Goal: Find specific page/section: Find specific page/section

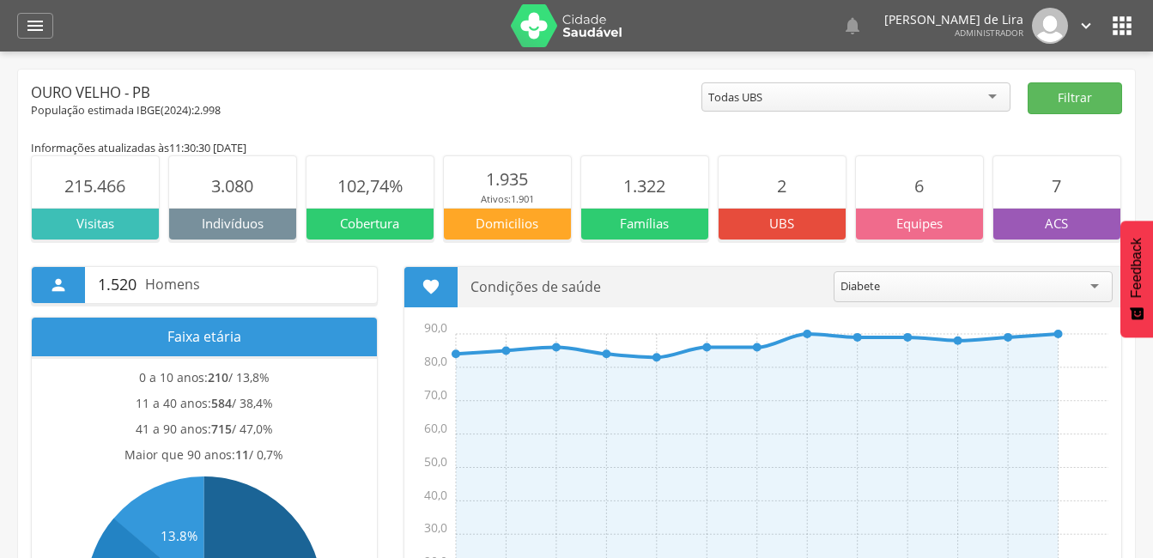
click at [32, 11] on div " Dashboard Supervisão Produtividade Mapa da cidade Mapa de cobertura Ranking A…" at bounding box center [576, 26] width 1119 height 52
click at [32, 16] on icon "" at bounding box center [35, 25] width 21 height 21
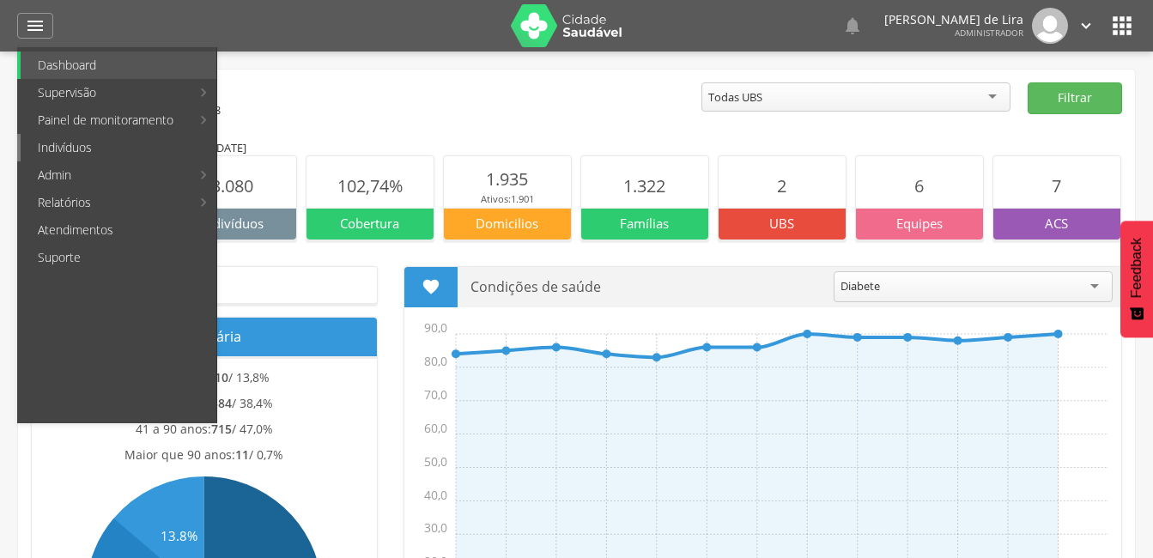
click at [45, 151] on link "Indivíduos" at bounding box center [119, 147] width 196 height 27
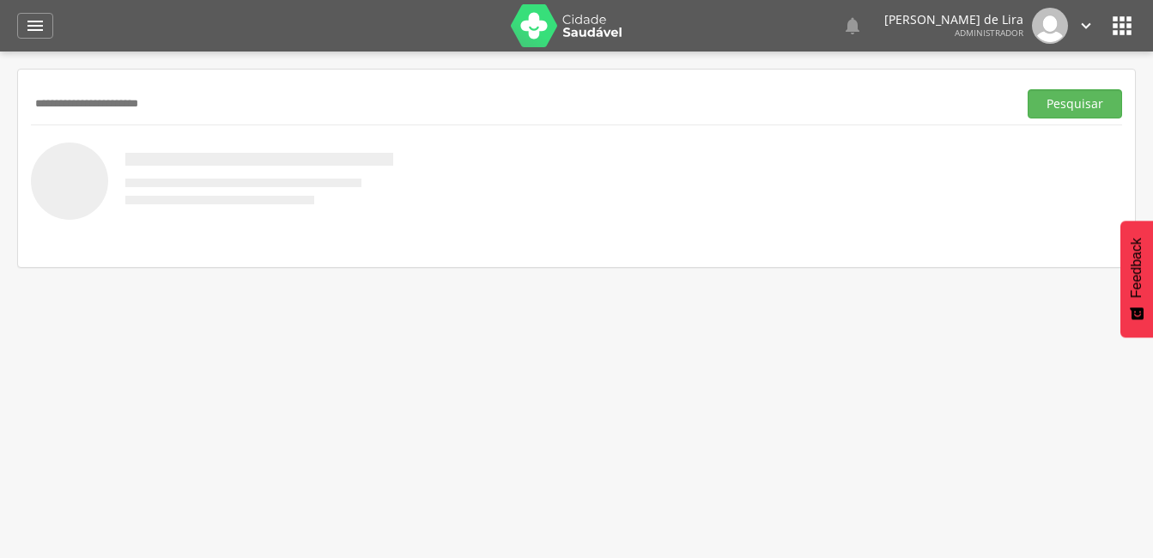
type input "**********"
click at [1028, 89] on button "Pesquisar" at bounding box center [1075, 103] width 94 height 29
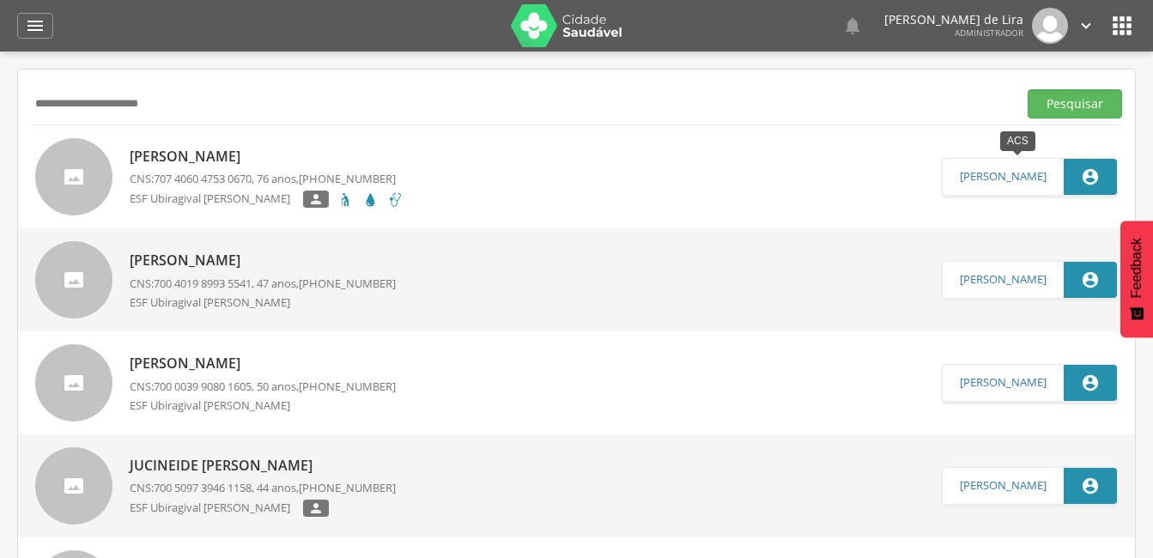
click at [1079, 175] on div "" at bounding box center [1090, 177] width 53 height 36
click at [1092, 177] on icon "" at bounding box center [1090, 176] width 19 height 19
click at [208, 143] on div "[PERSON_NAME] CNS: 707 4060 4753 0670 , 76 anos, [PHONE_NUMBER] ESF Ubiragival …" at bounding box center [267, 177] width 274 height 71
type input "**********"
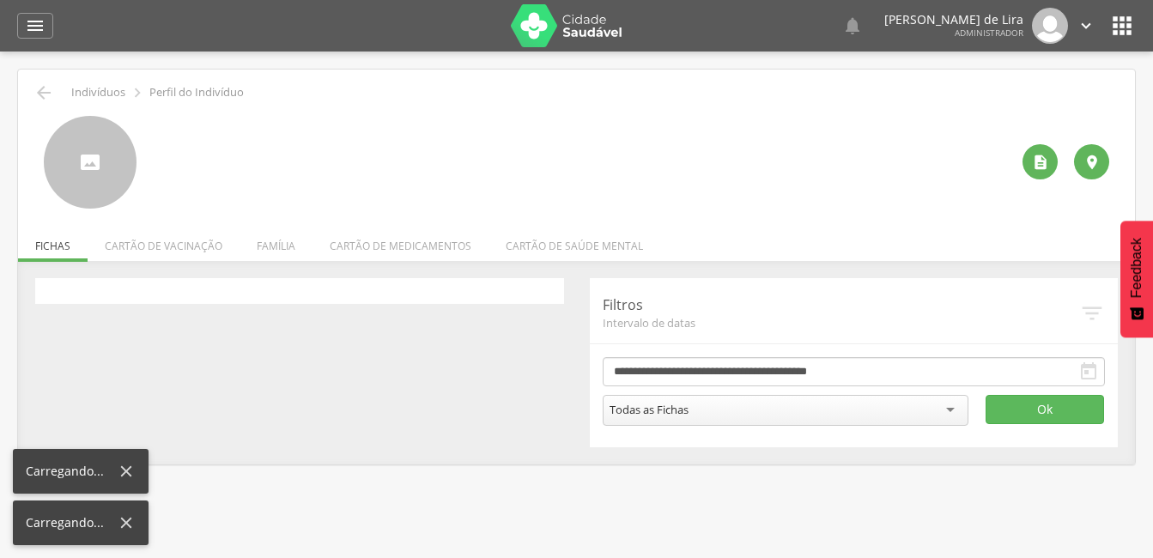
click at [203, 145] on div at bounding box center [582, 162] width 856 height 93
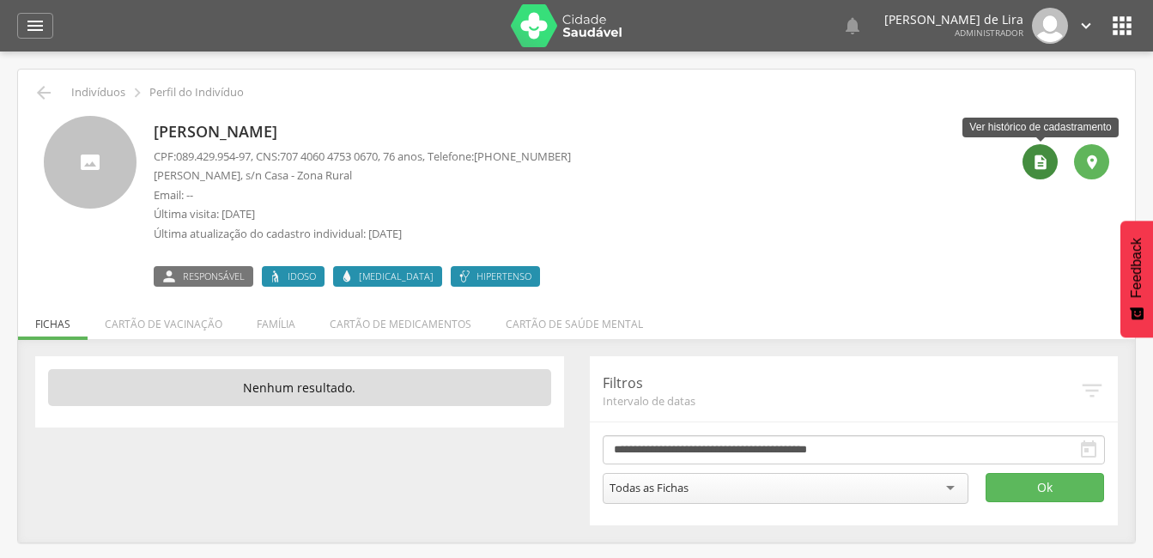
click at [1047, 173] on div "" at bounding box center [1040, 161] width 35 height 35
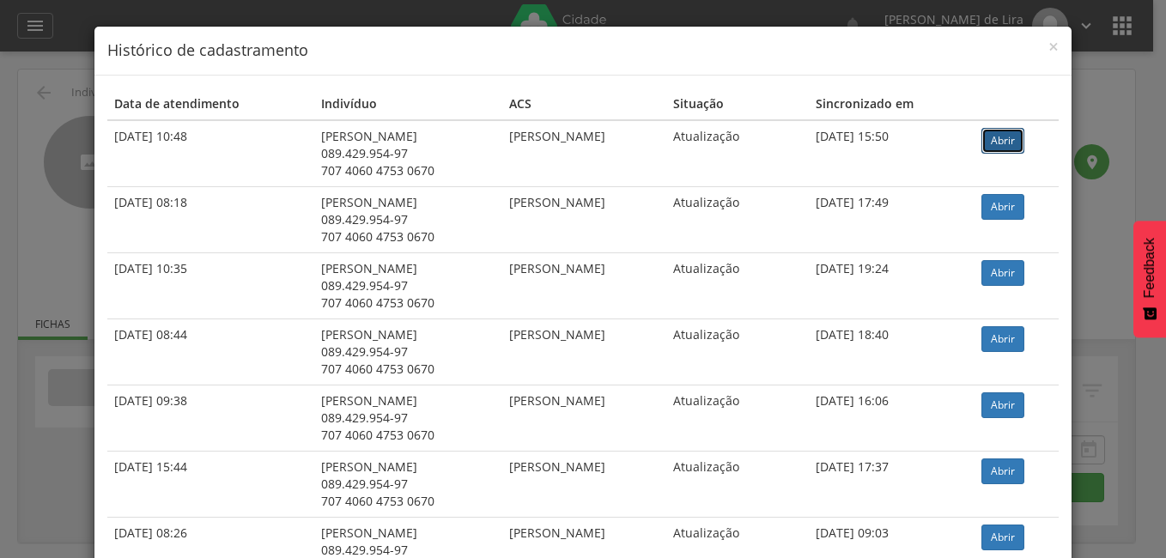
click at [1007, 139] on link "Abrir" at bounding box center [1002, 141] width 43 height 26
drag, startPoint x: 301, startPoint y: 136, endPoint x: 438, endPoint y: 143, distance: 136.7
click at [438, 143] on div "[PERSON_NAME]" at bounding box center [408, 136] width 175 height 17
copy div "[PERSON_NAME]"
click at [72, 82] on div "× Histórico de cadastramento Data de atendimento Indivíduo ACS Situação Sincron…" at bounding box center [583, 279] width 1166 height 558
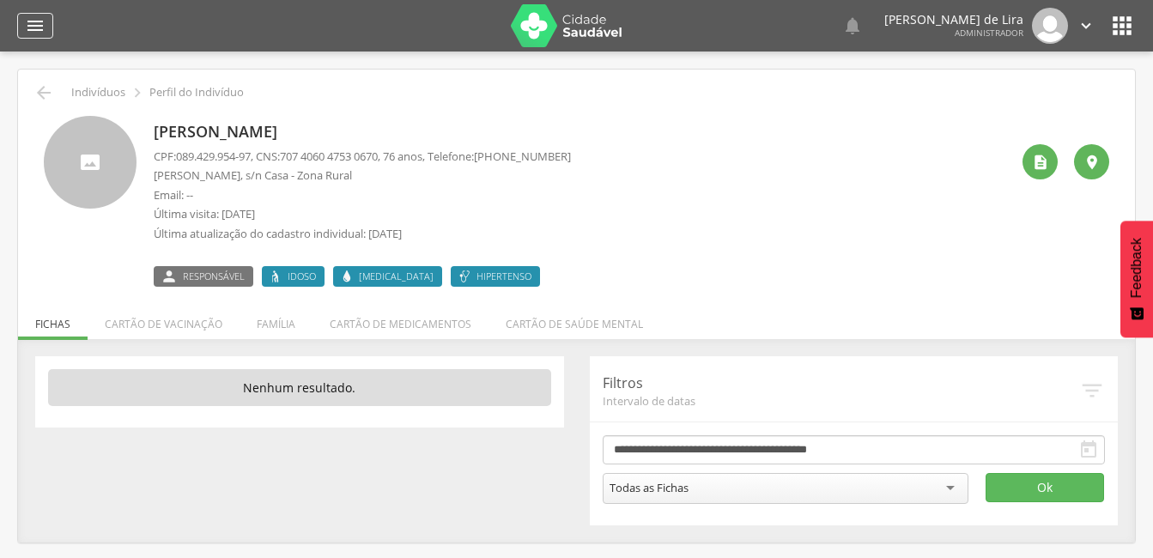
click at [49, 24] on div "" at bounding box center [35, 26] width 36 height 26
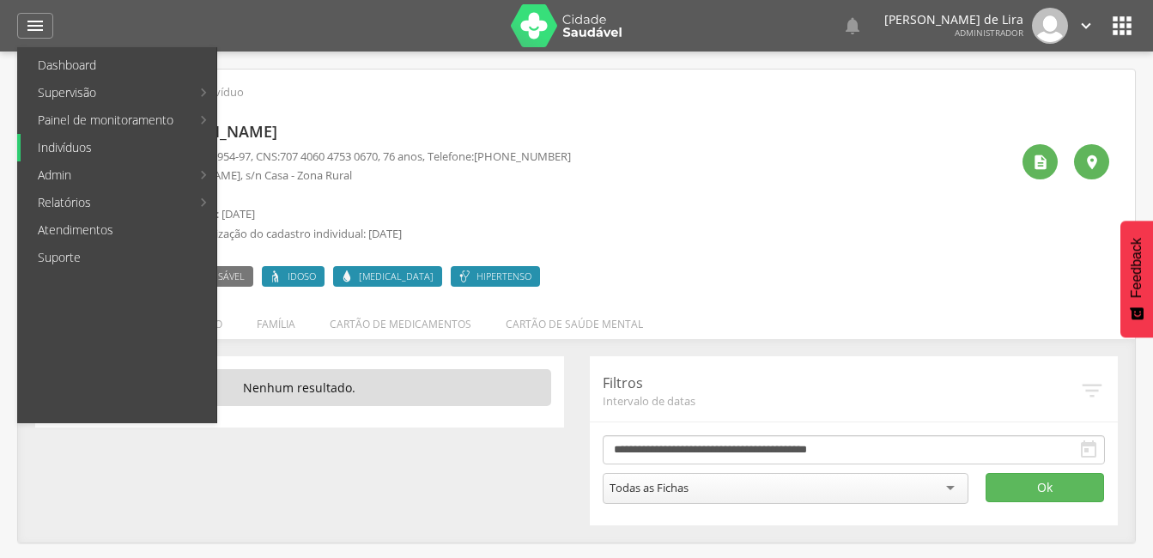
click at [64, 147] on link "Indivíduos" at bounding box center [119, 147] width 196 height 27
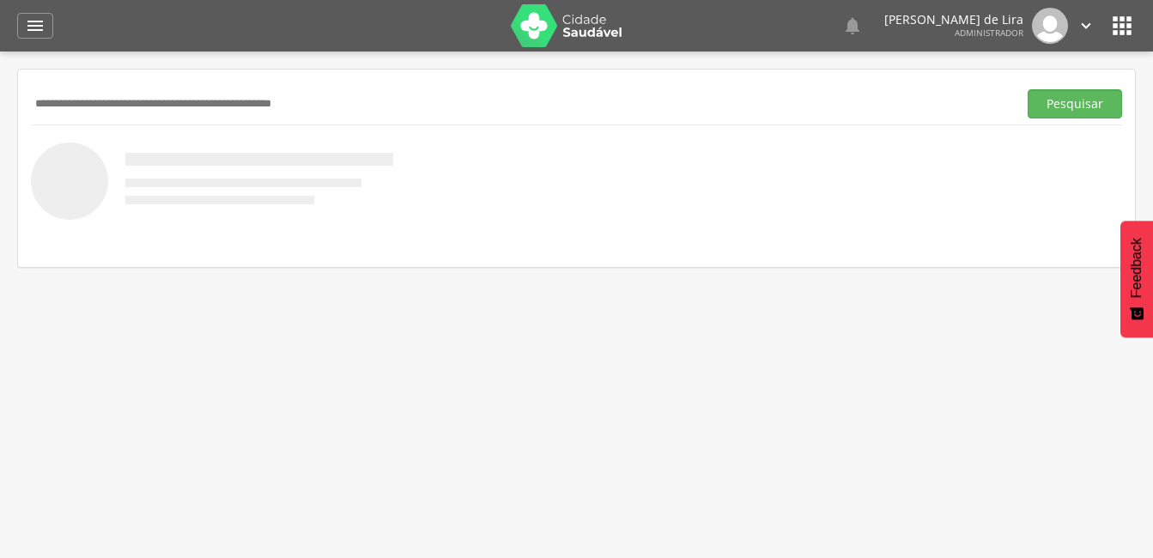
paste input "**********"
type input "**********"
click at [1032, 103] on button "Pesquisar" at bounding box center [1075, 103] width 94 height 29
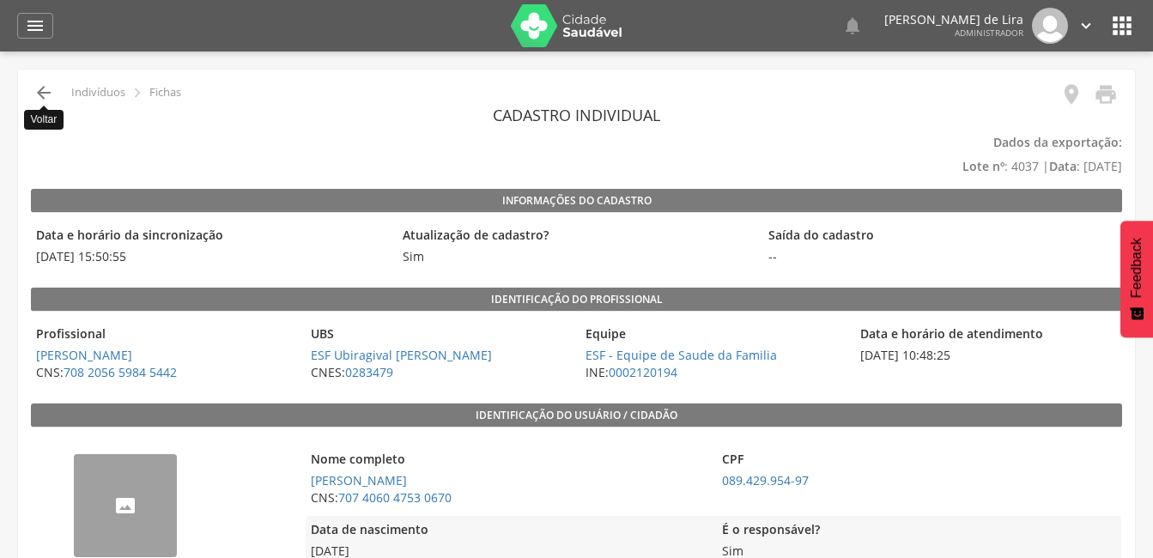
click at [48, 92] on icon "" at bounding box center [43, 92] width 21 height 21
click at [49, 21] on div "" at bounding box center [35, 26] width 36 height 26
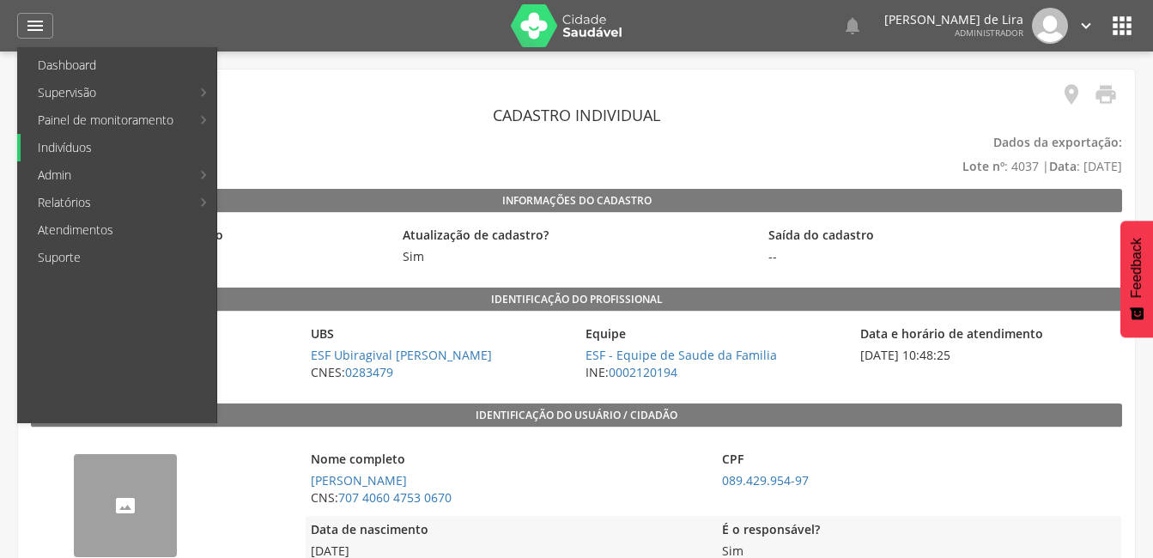
click at [96, 148] on link "Indivíduos" at bounding box center [119, 147] width 196 height 27
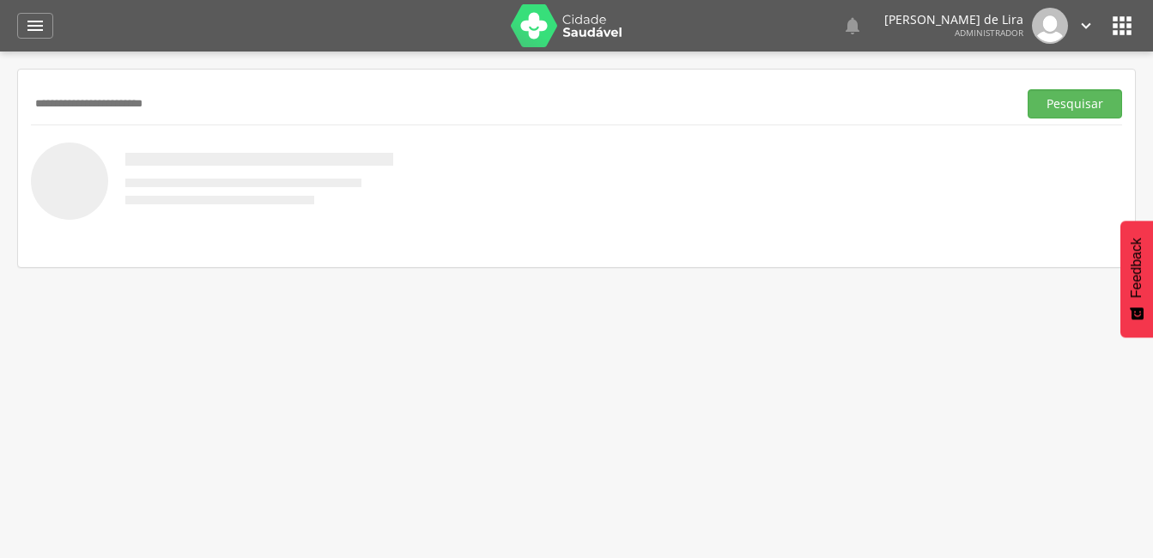
type input "**********"
click at [1028, 89] on button "Pesquisar" at bounding box center [1075, 103] width 94 height 29
